Goal: Task Accomplishment & Management: Use online tool/utility

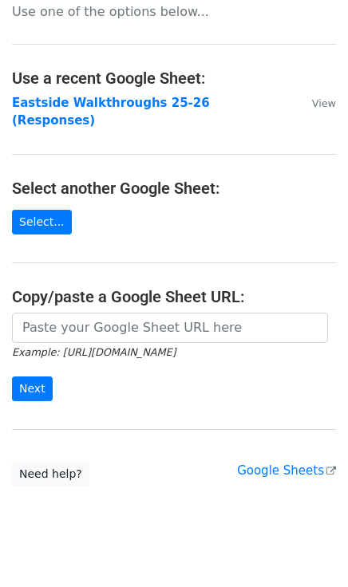
scroll to position [46, 0]
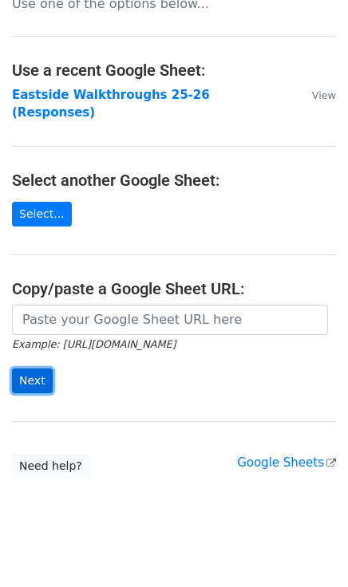
click at [34, 369] on input "Next" at bounding box center [32, 381] width 41 height 25
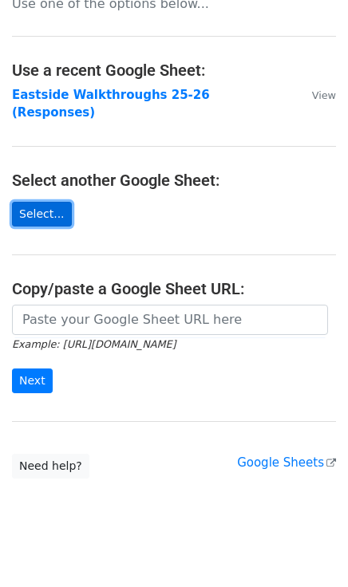
click at [35, 202] on link "Select..." at bounding box center [42, 214] width 60 height 25
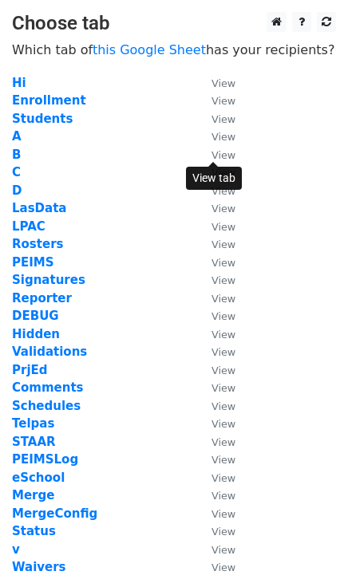
scroll to position [166, 0]
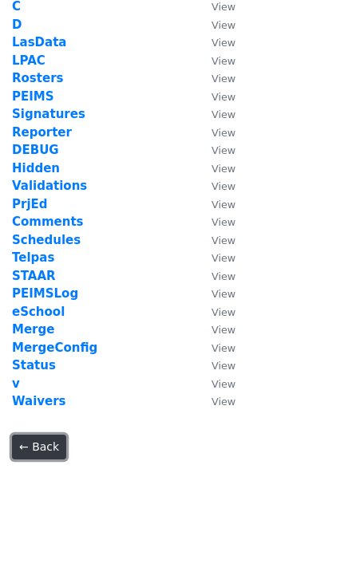
click at [41, 454] on link "← Back" at bounding box center [39, 447] width 54 height 25
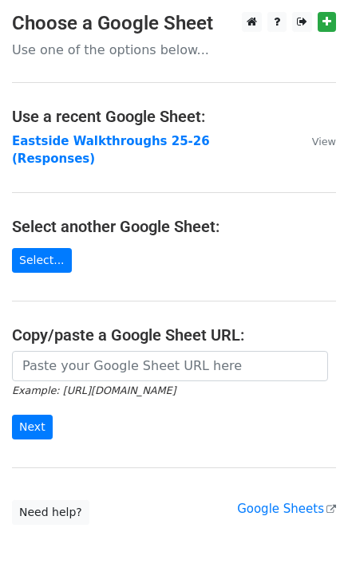
scroll to position [46, 0]
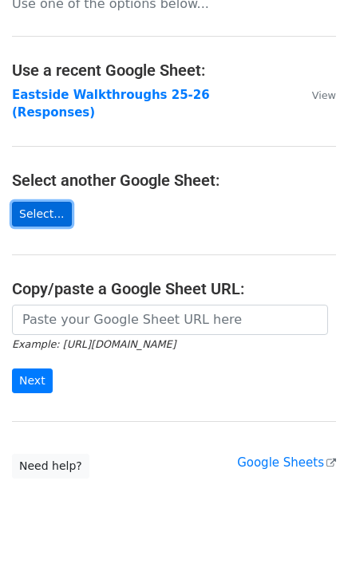
click at [48, 202] on link "Select..." at bounding box center [42, 214] width 60 height 25
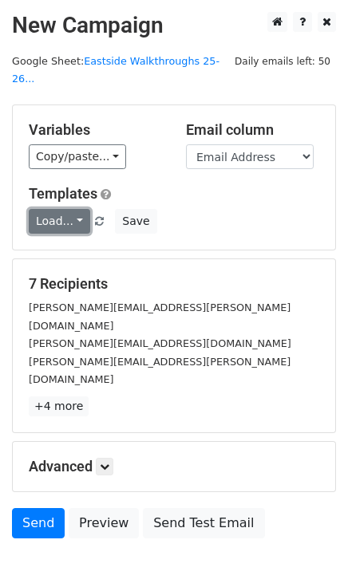
click at [74, 209] on link "Load..." at bounding box center [59, 221] width 61 height 25
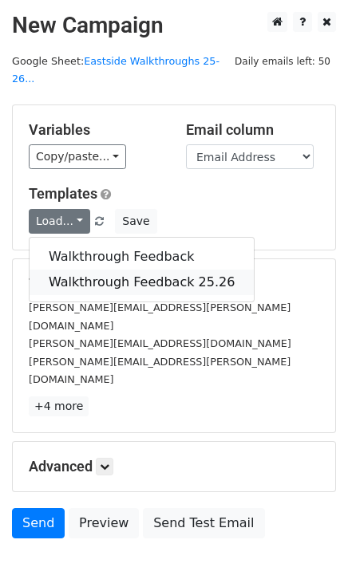
click at [81, 270] on link "Walkthrough Feedback 25.26" at bounding box center [142, 283] width 224 height 26
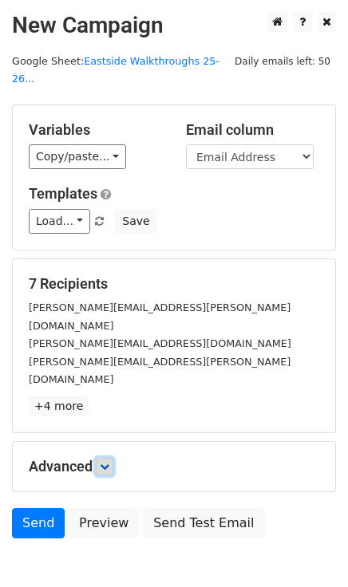
click at [104, 462] on icon at bounding box center [105, 467] width 10 height 10
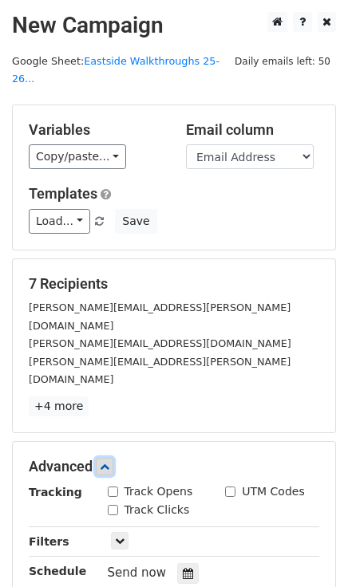
scroll to position [187, 0]
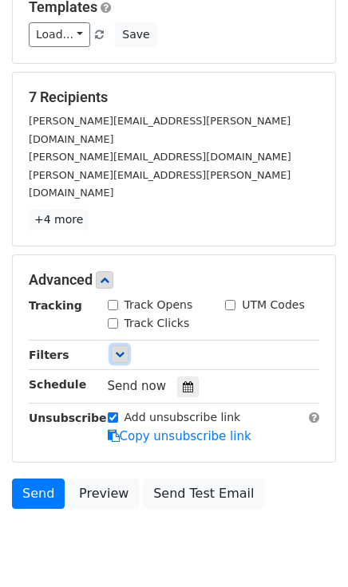
click at [115, 350] on icon at bounding box center [120, 355] width 10 height 10
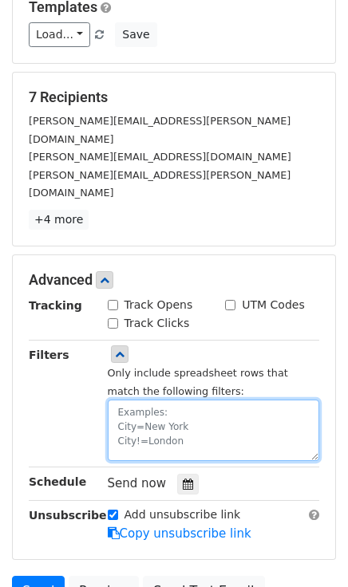
click at [124, 400] on textarea at bounding box center [214, 430] width 212 height 61
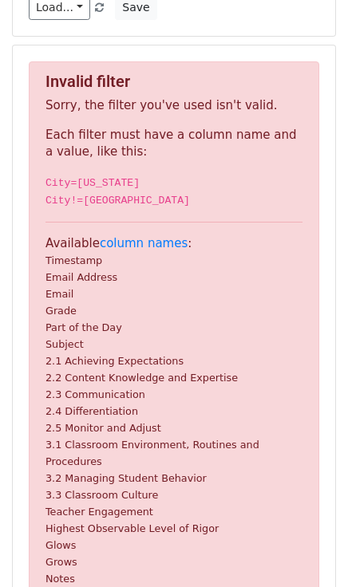
scroll to position [0, 0]
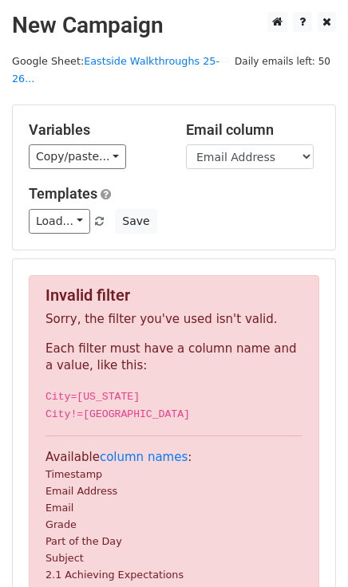
type textarea "Email [EMAIL_ADDRESS][PERSON_NAME][PERSON_NAME][DOMAIN_NAME] Email Status=No"
click at [280, 144] on select "Timestamp Email Address Email Grade Part of the Day Subject 2.1 Achieving Expec…" at bounding box center [250, 156] width 128 height 25
select select "Email"
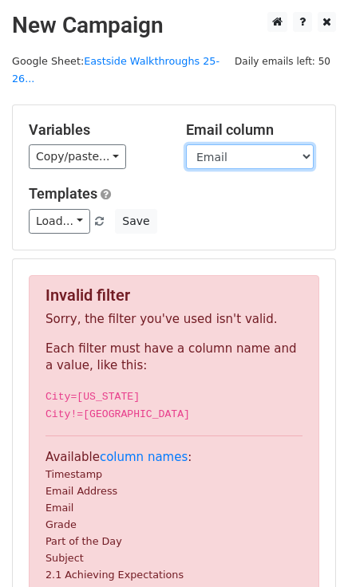
click at [186, 144] on select "Timestamp Email Address Email Grade Part of the Day Subject 2.1 Achieving Expec…" at bounding box center [250, 156] width 128 height 25
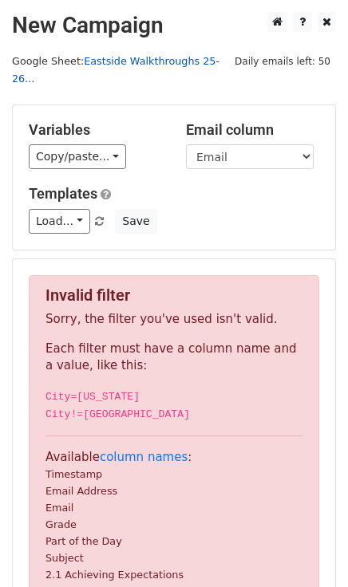
click at [134, 58] on link "Eastside Walkthroughs 25-26..." at bounding box center [115, 70] width 207 height 30
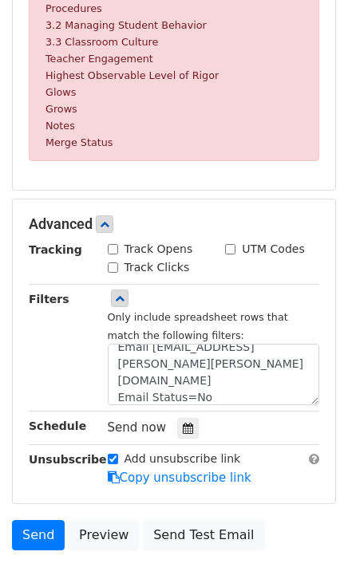
scroll to position [742, 0]
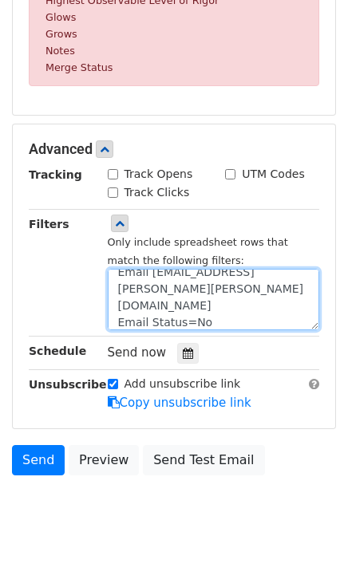
click at [144, 298] on textarea "Email [EMAIL_ADDRESS][PERSON_NAME][PERSON_NAME][DOMAIN_NAME] Email Status=No" at bounding box center [214, 299] width 212 height 61
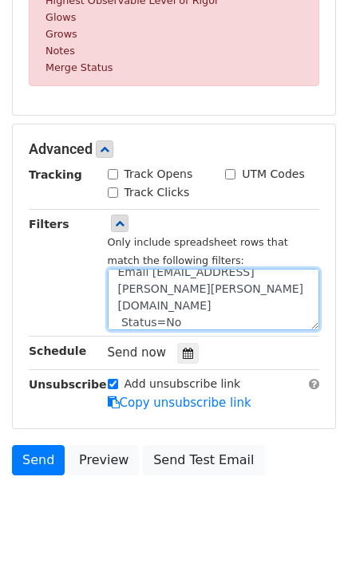
click at [115, 299] on textarea "Email [EMAIL_ADDRESS][PERSON_NAME][PERSON_NAME][DOMAIN_NAME] Status=No" at bounding box center [214, 299] width 212 height 61
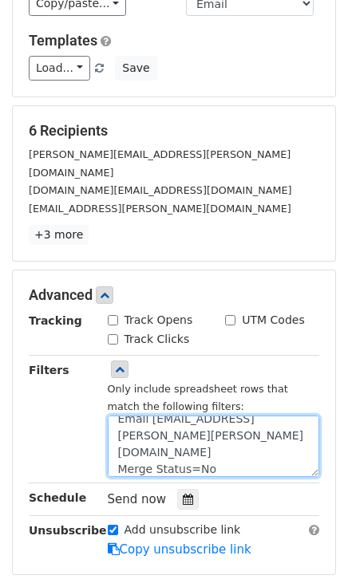
scroll to position [285, 0]
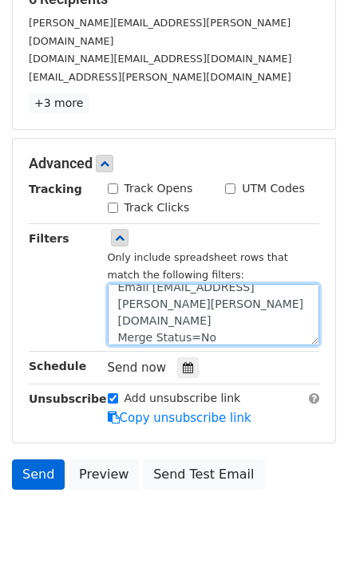
type textarea "Email [EMAIL_ADDRESS][PERSON_NAME][PERSON_NAME][DOMAIN_NAME] Merge Status=No"
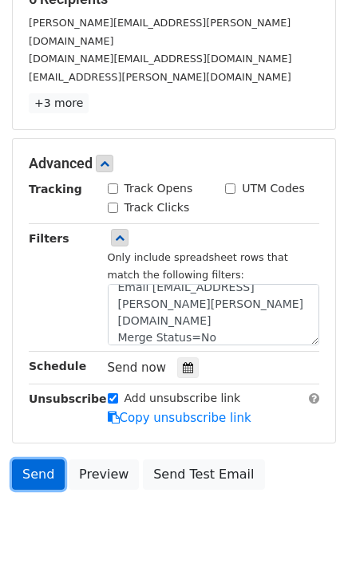
click at [38, 460] on link "Send" at bounding box center [38, 475] width 53 height 30
